Goal: Navigation & Orientation: Find specific page/section

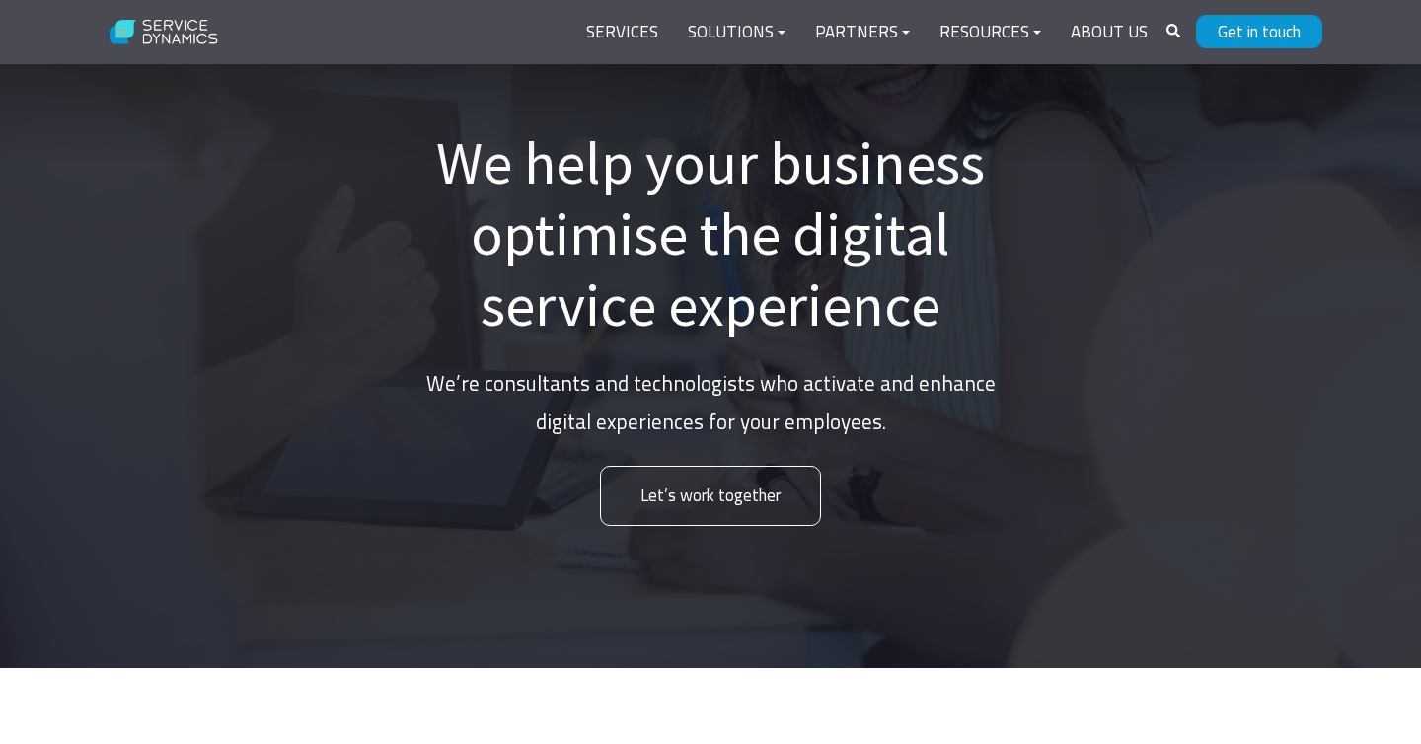
scroll to position [176, 0]
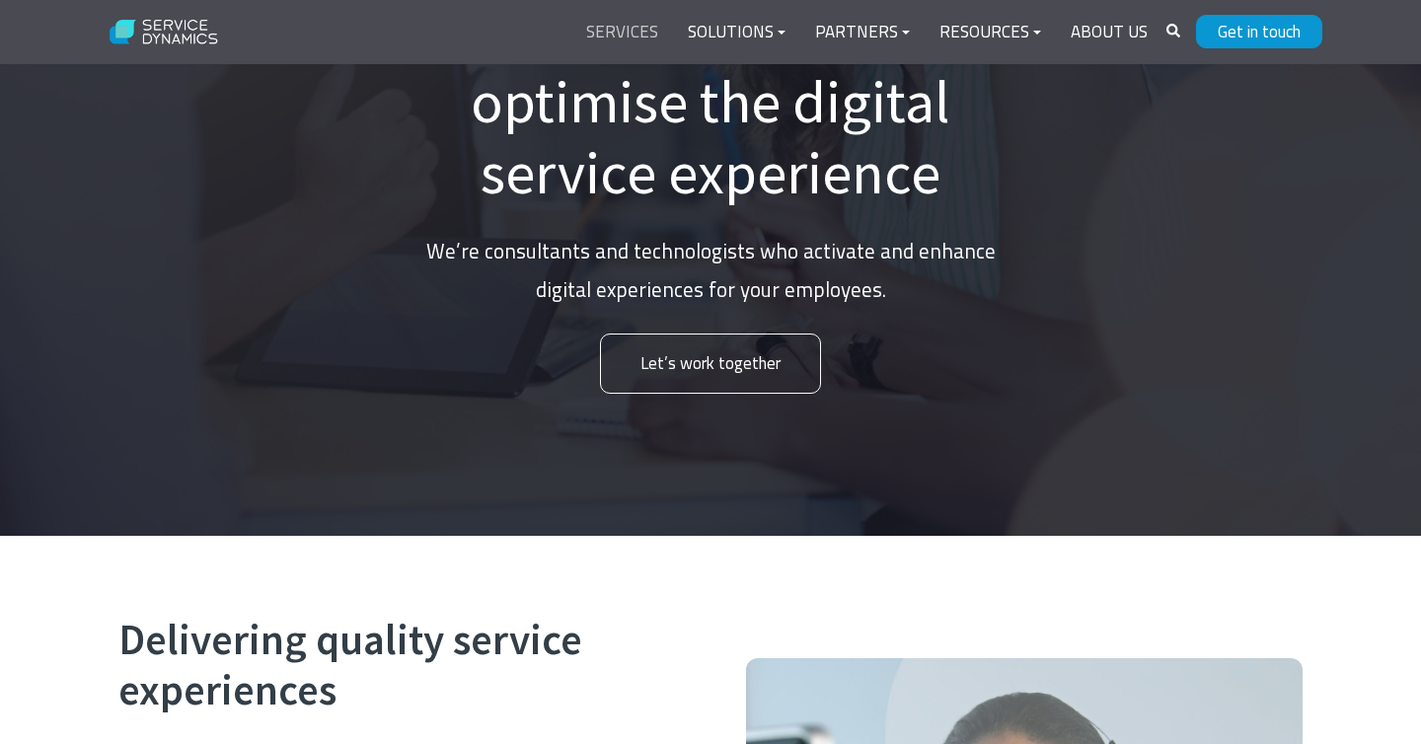
click at [626, 32] on link "Services" at bounding box center [622, 32] width 102 height 47
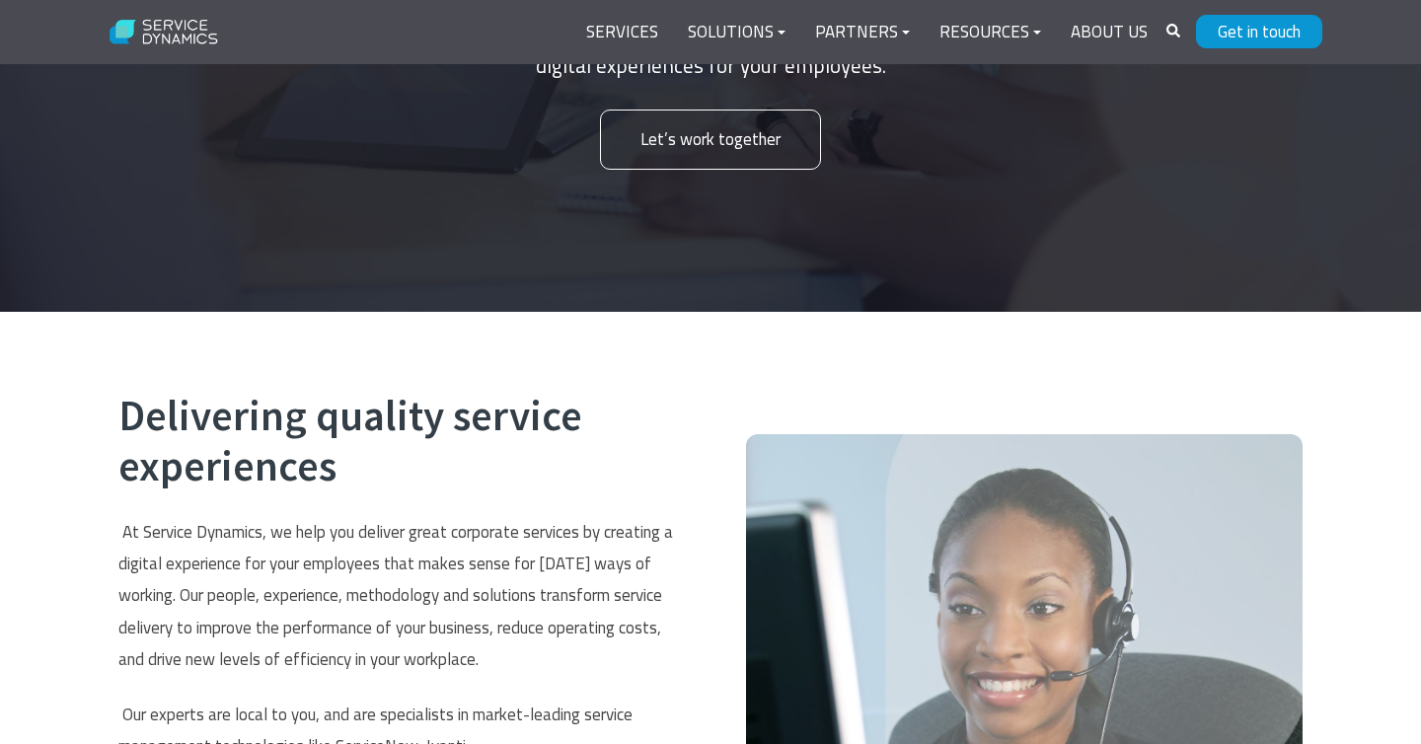
scroll to position [716, 0]
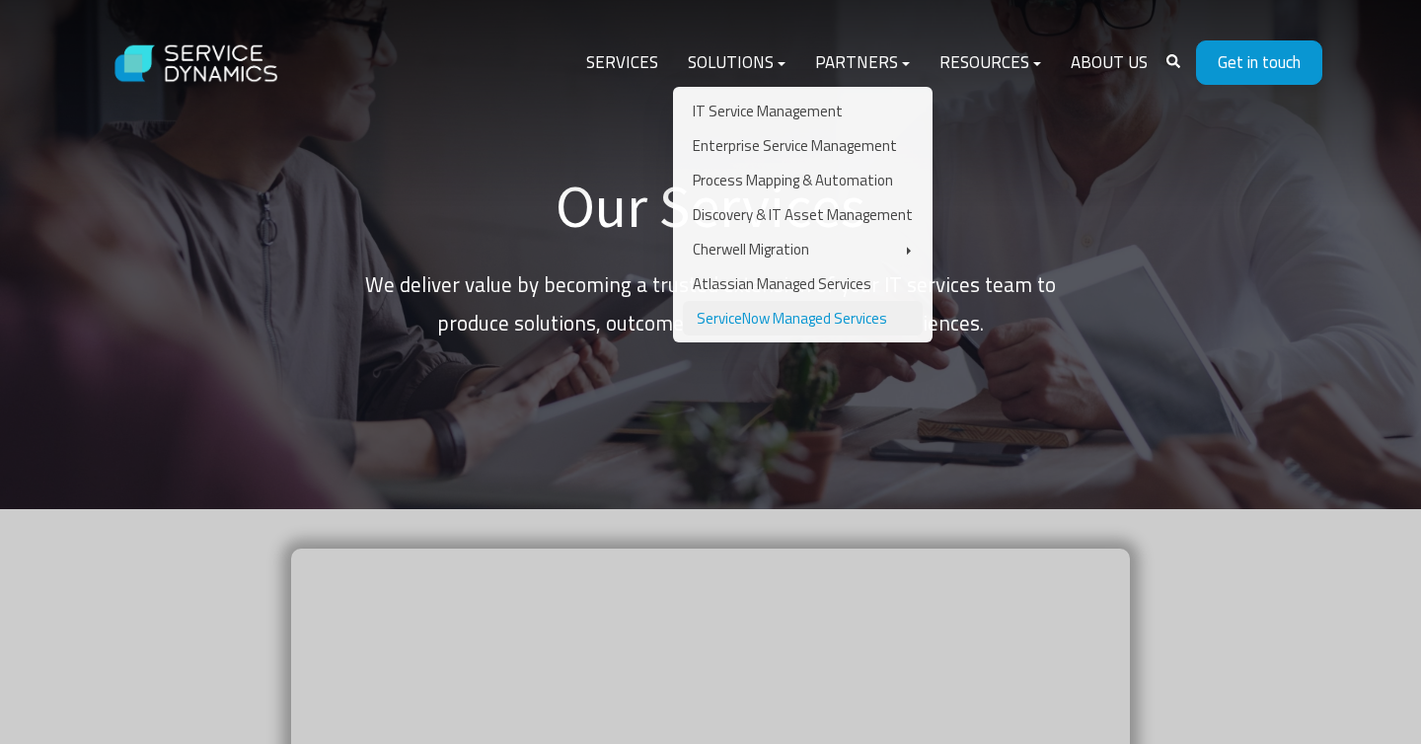
click at [737, 322] on link "ServiceNow Managed Services" at bounding box center [803, 318] width 240 height 35
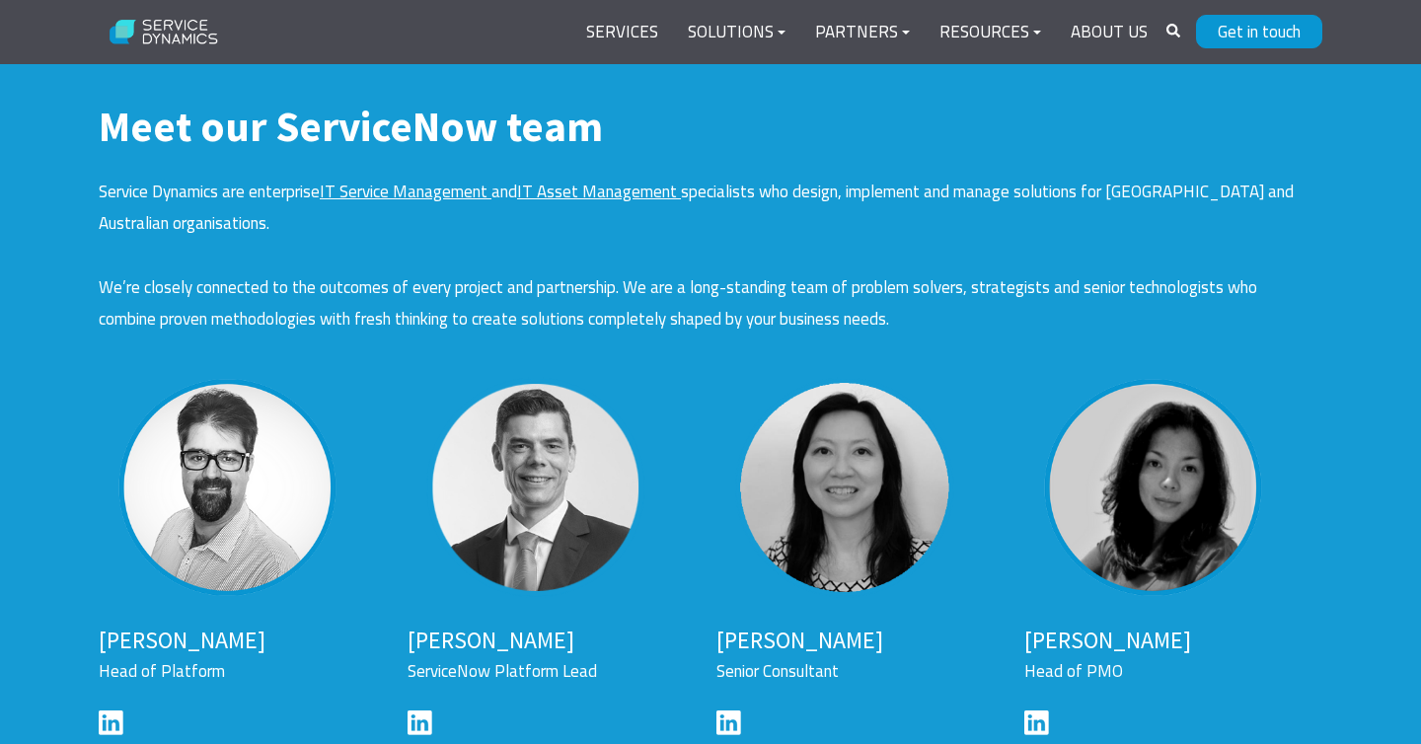
scroll to position [3743, 0]
